Goal: Task Accomplishment & Management: Manage account settings

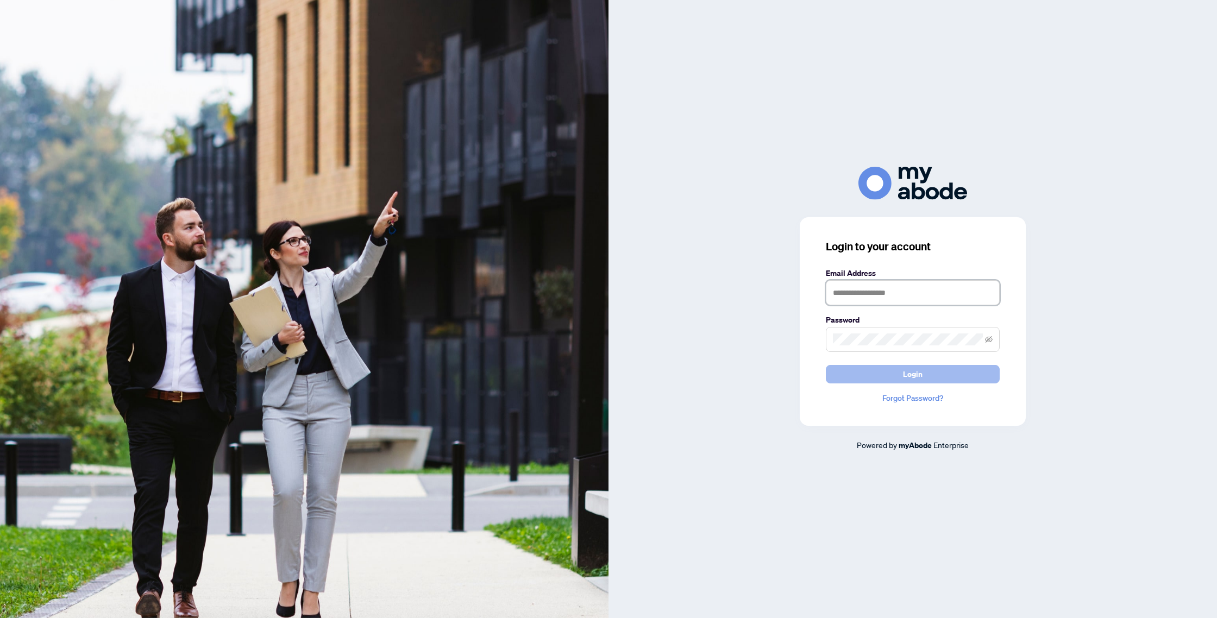
type input "**********"
click at [911, 378] on span "Login" at bounding box center [913, 374] width 20 height 17
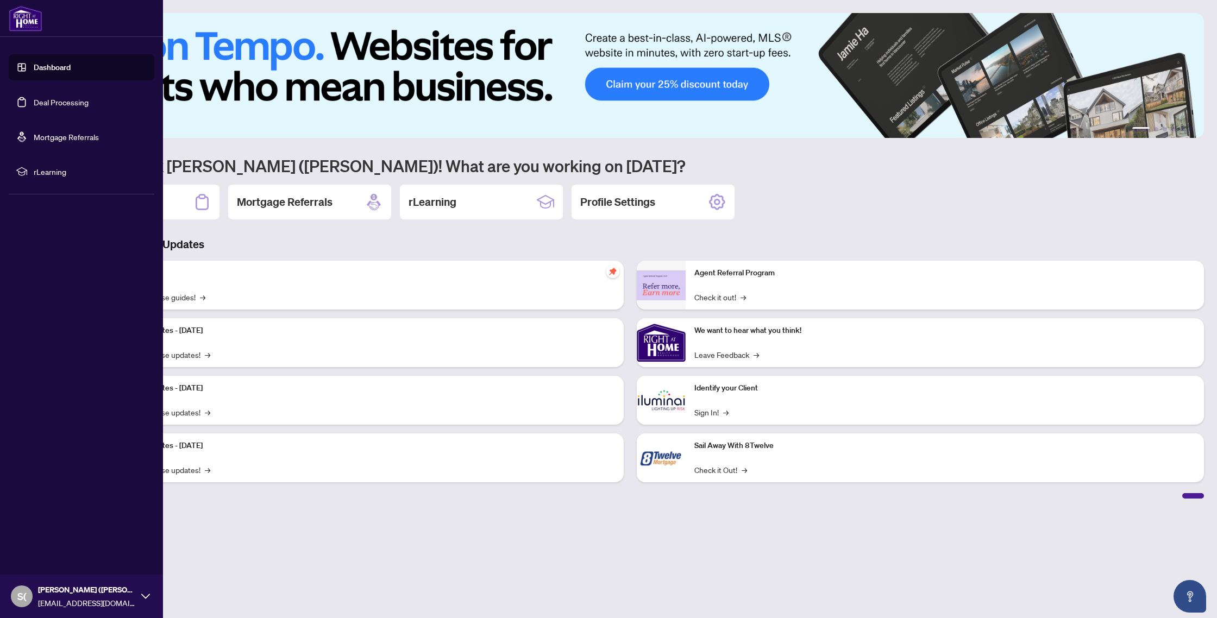
click at [46, 100] on link "Deal Processing" at bounding box center [61, 102] width 55 height 10
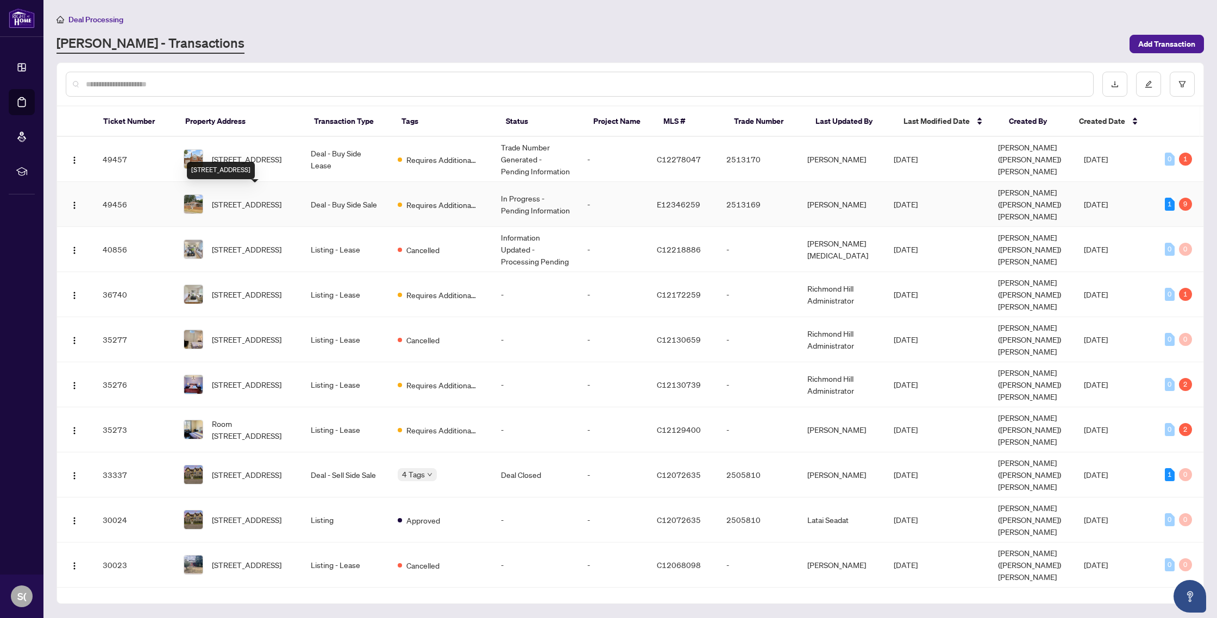
click at [248, 198] on span "[STREET_ADDRESS]" at bounding box center [247, 204] width 70 height 12
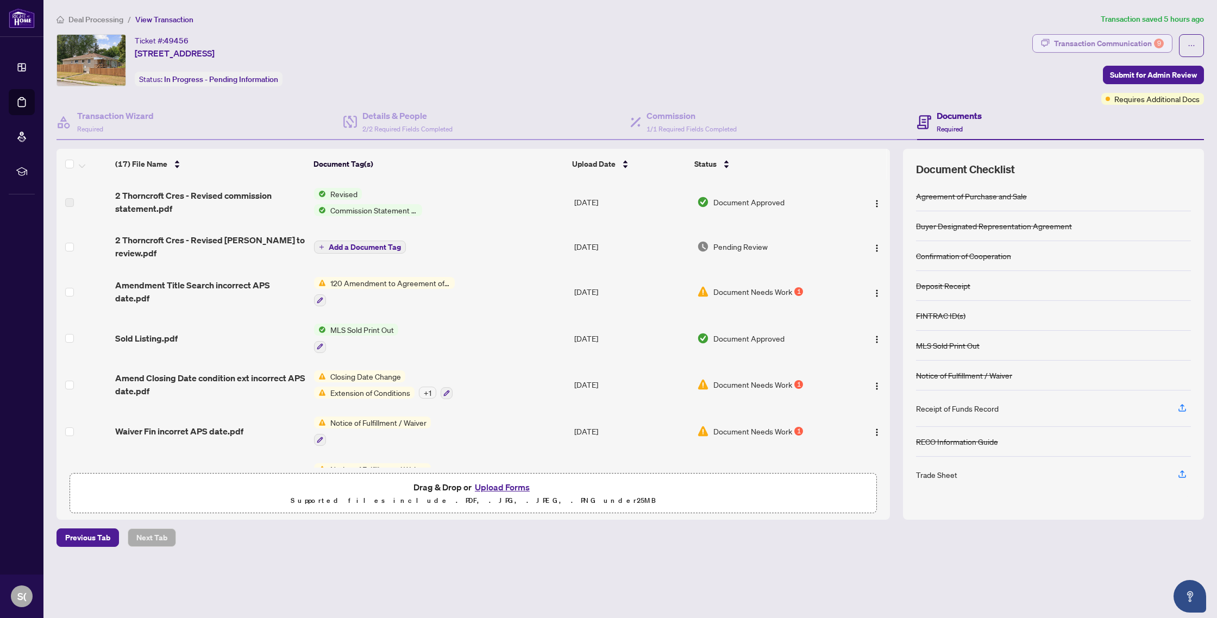
click at [1095, 40] on div "Transaction Communication 9" at bounding box center [1109, 43] width 110 height 17
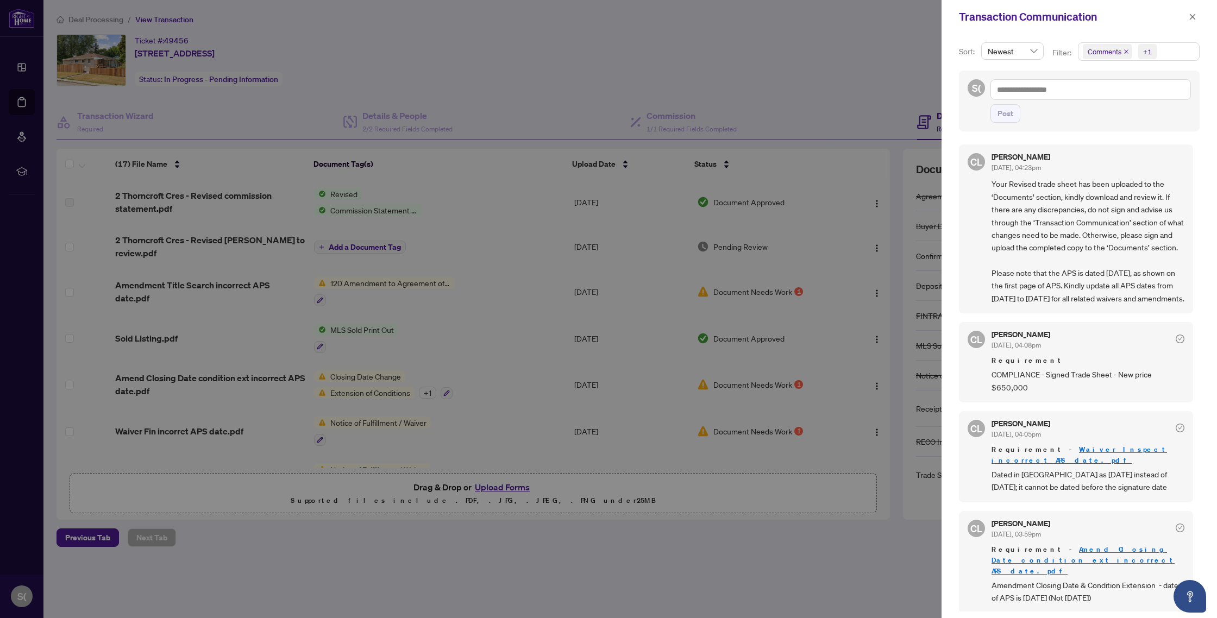
click at [1193, 13] on icon "close" at bounding box center [1193, 17] width 8 height 8
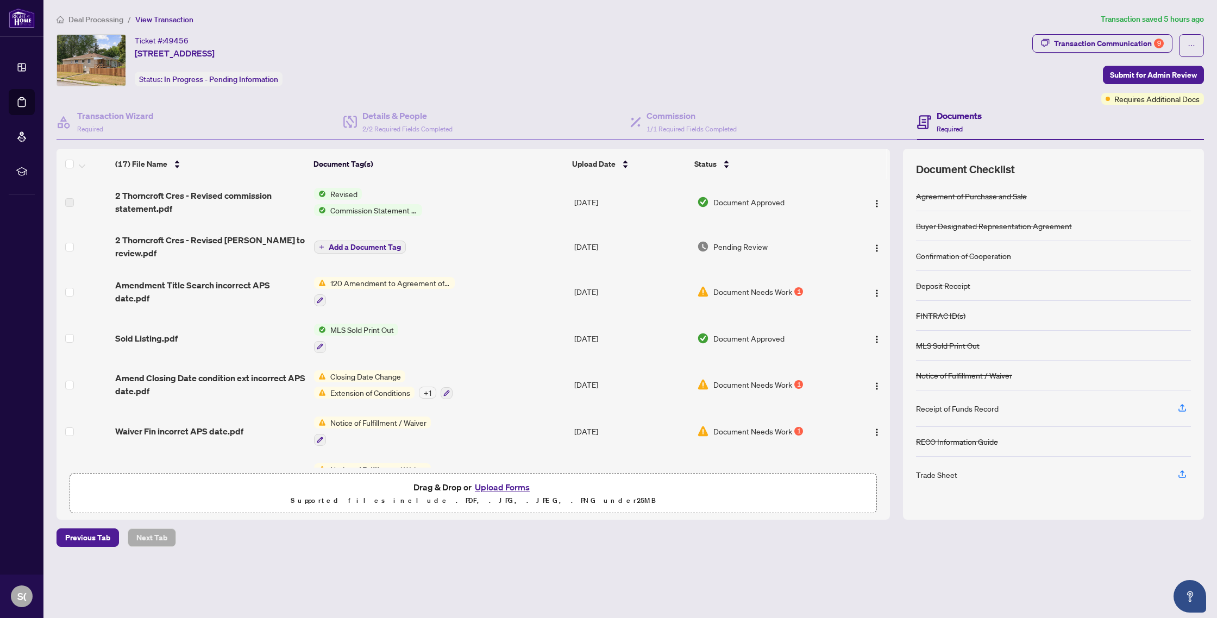
click at [348, 373] on span "Closing Date Change" at bounding box center [365, 376] width 79 height 12
click at [479, 365] on td "Closing Date Change Extension of Conditions + 1" at bounding box center [440, 385] width 260 height 47
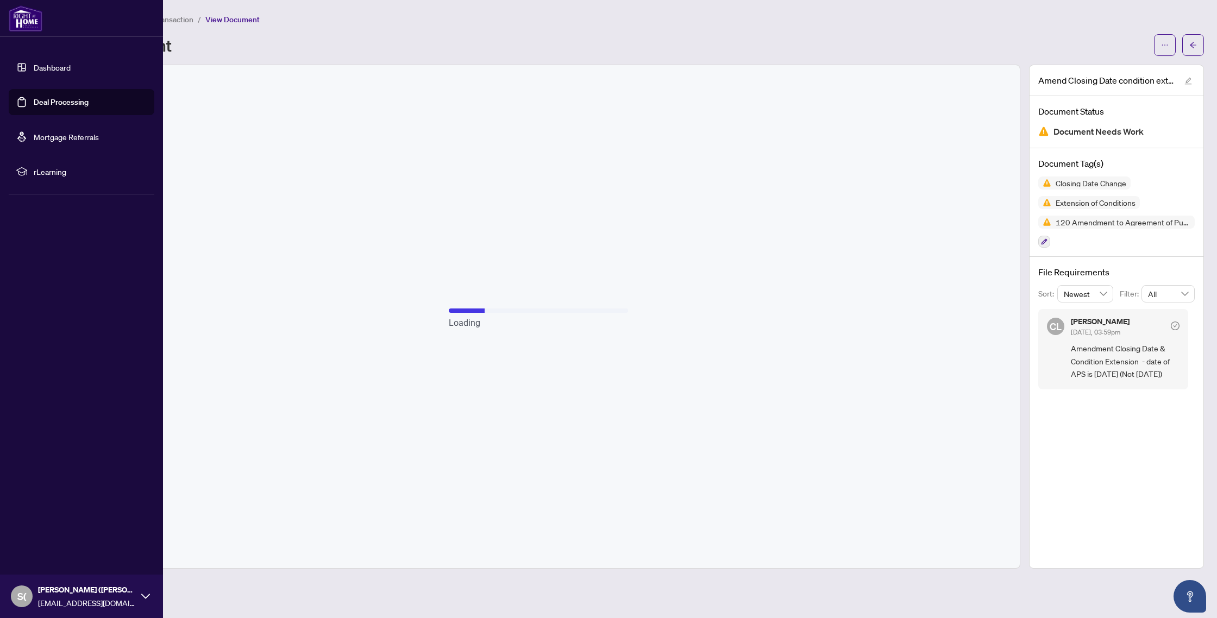
click at [45, 99] on link "Deal Processing" at bounding box center [61, 102] width 55 height 10
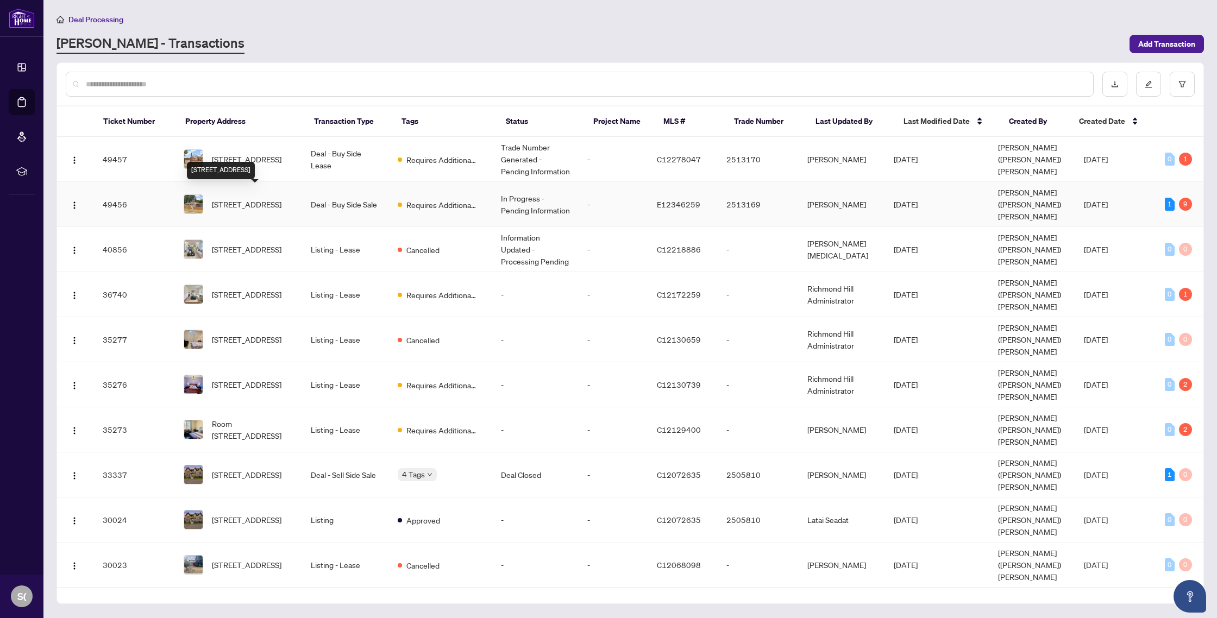
click at [240, 198] on span "[STREET_ADDRESS]" at bounding box center [247, 204] width 70 height 12
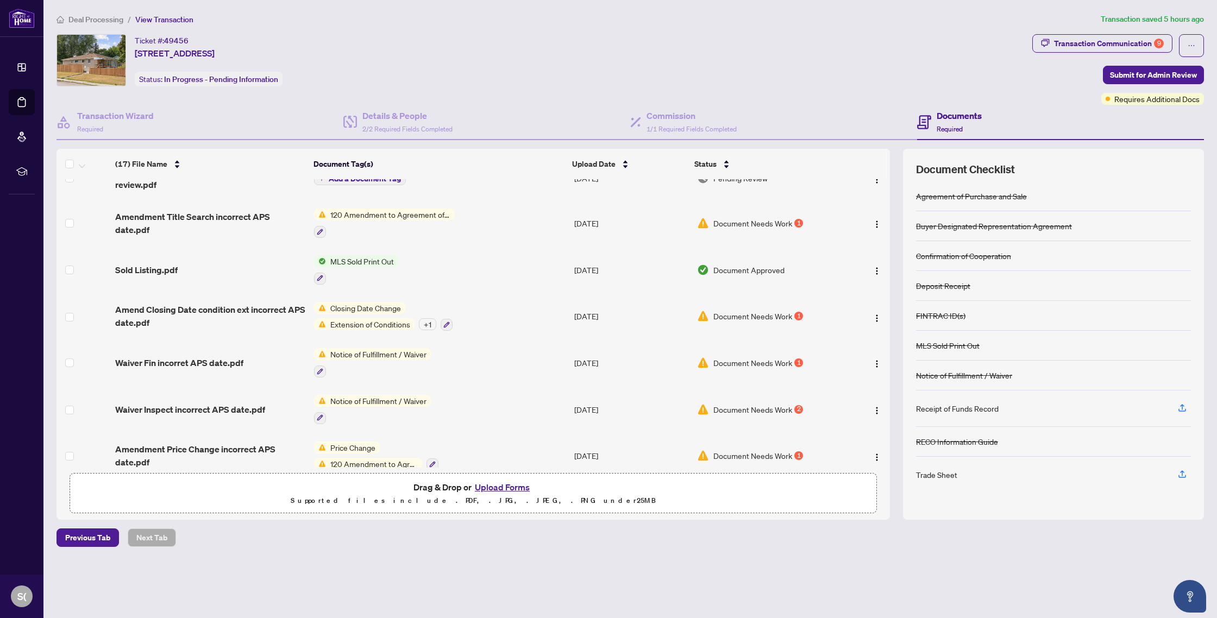
scroll to position [67, 0]
click at [795, 314] on div "1" at bounding box center [798, 317] width 9 height 9
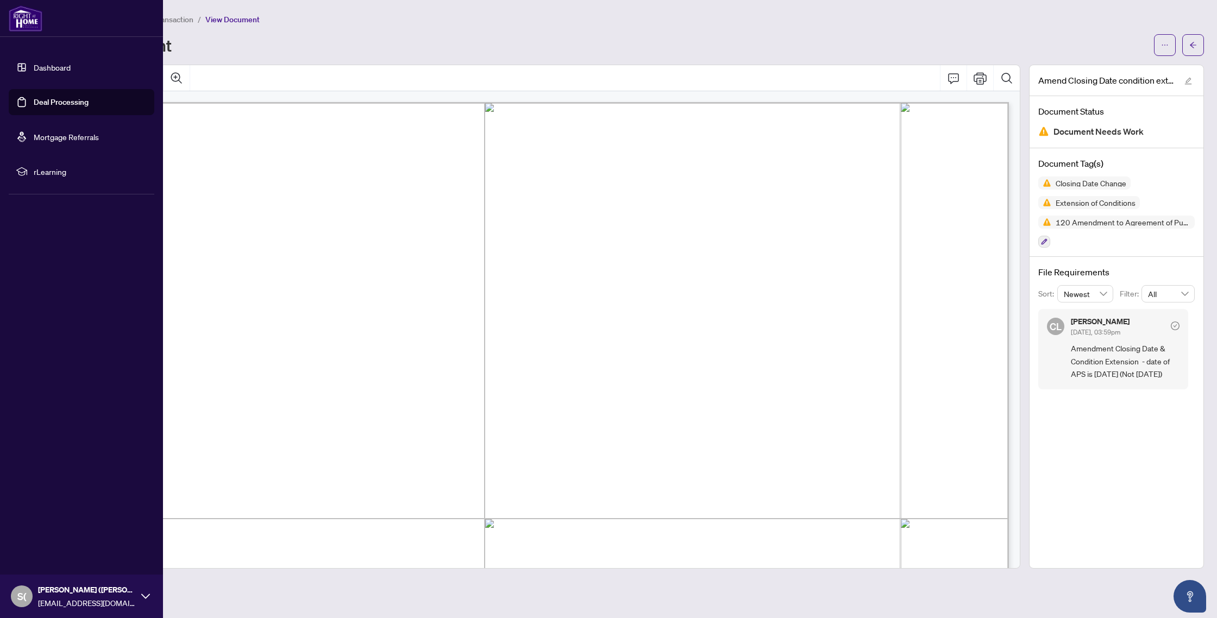
click at [52, 102] on link "Deal Processing" at bounding box center [61, 102] width 55 height 10
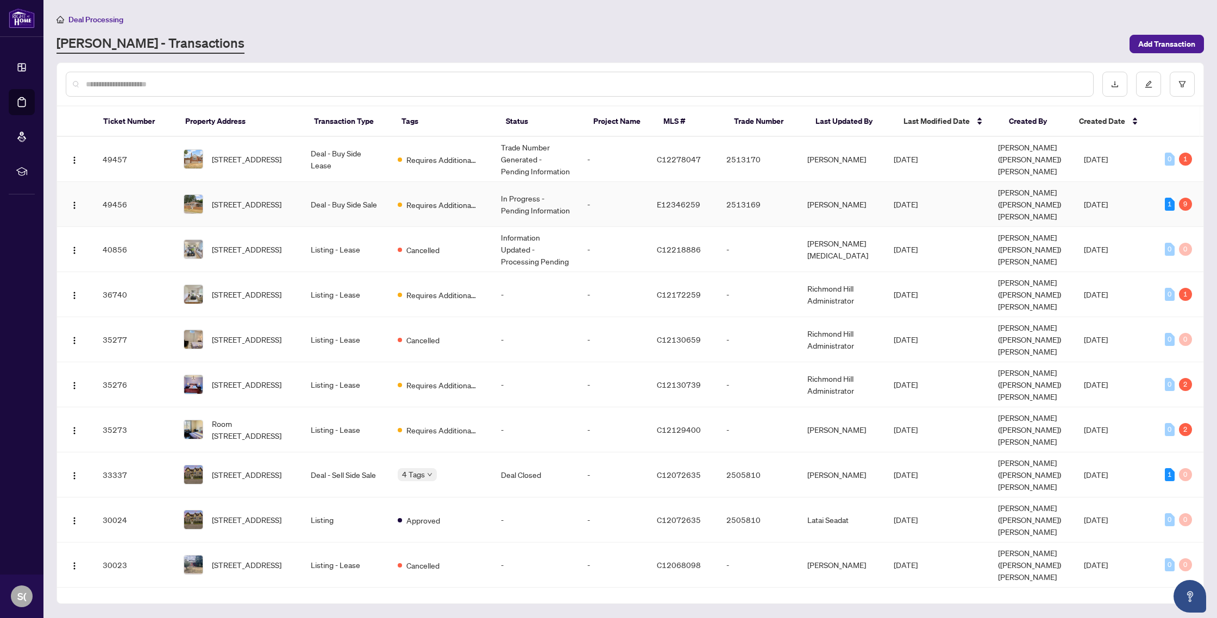
click at [356, 196] on td "Deal - Buy Side Sale" at bounding box center [345, 204] width 87 height 45
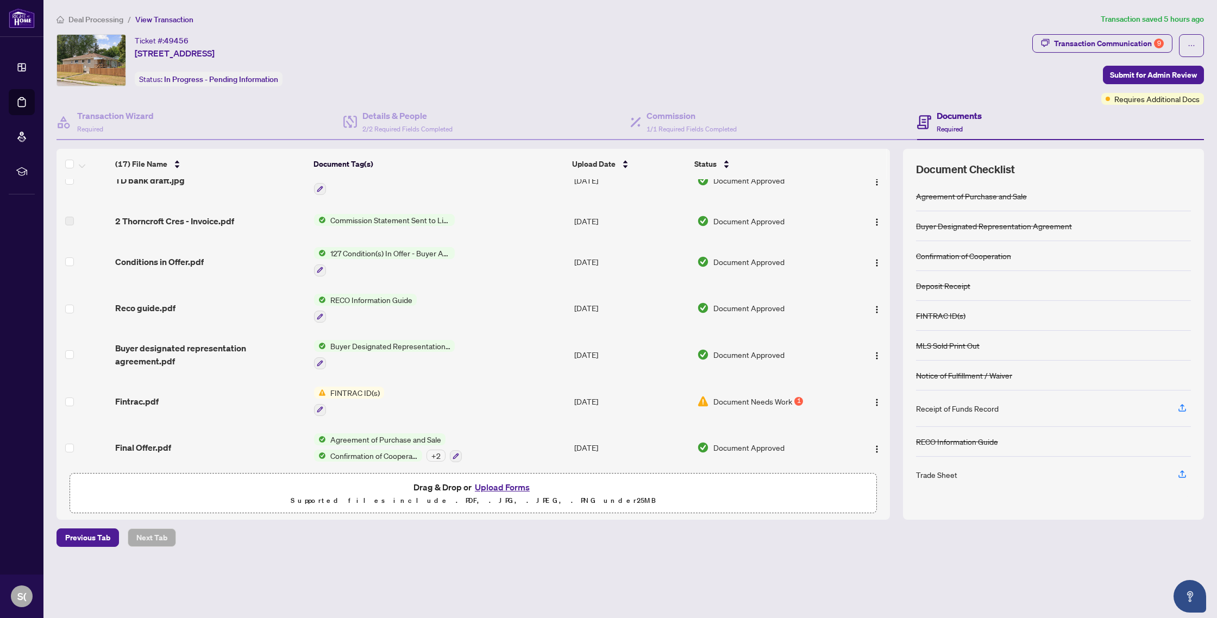
scroll to position [483, 0]
click at [786, 395] on span "Document Needs Work" at bounding box center [752, 401] width 79 height 12
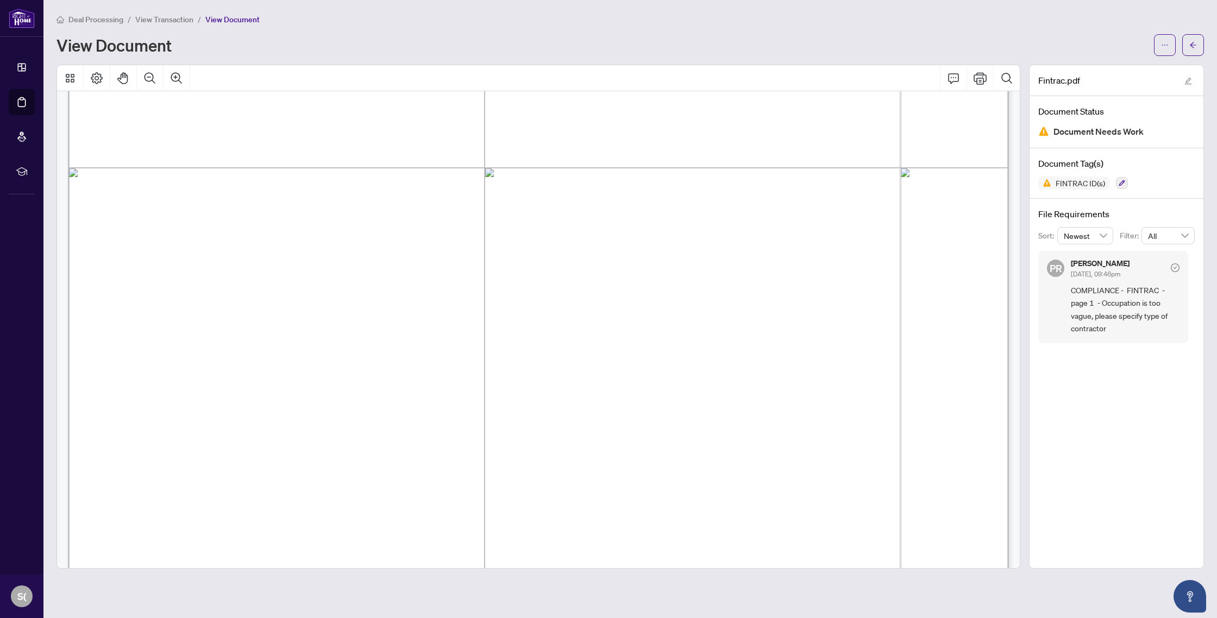
scroll to position [364, 0]
